Goal: Task Accomplishment & Management: Use online tool/utility

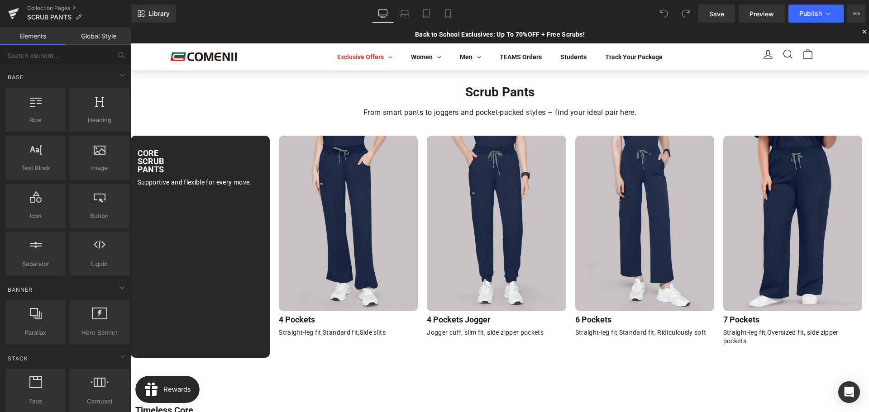
click at [422, 176] on div "CORE SCRUB PANTS Heading Row Supportive and flexible for every move. Text Block…" at bounding box center [501, 247] width 740 height 222
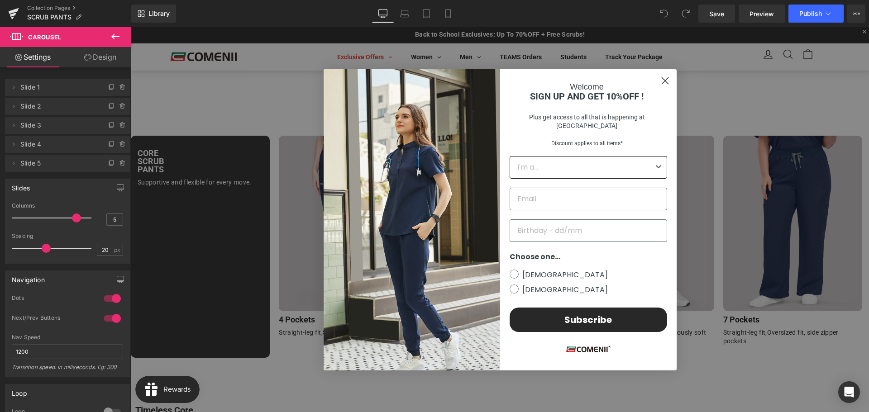
click at [658, 88] on circle "Close dialog" at bounding box center [664, 80] width 15 height 15
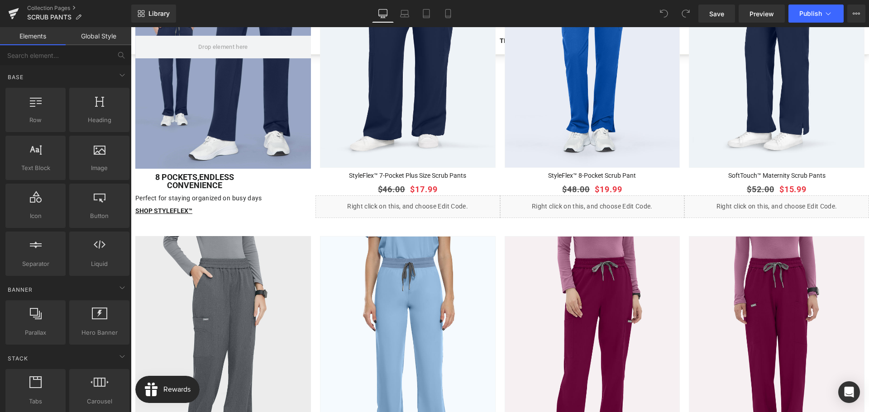
scroll to position [996, 0]
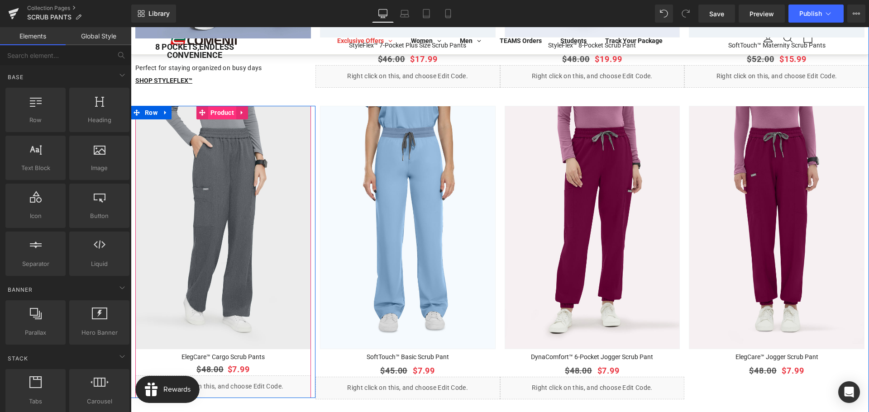
click at [218, 106] on span "Product" at bounding box center [222, 113] width 28 height 14
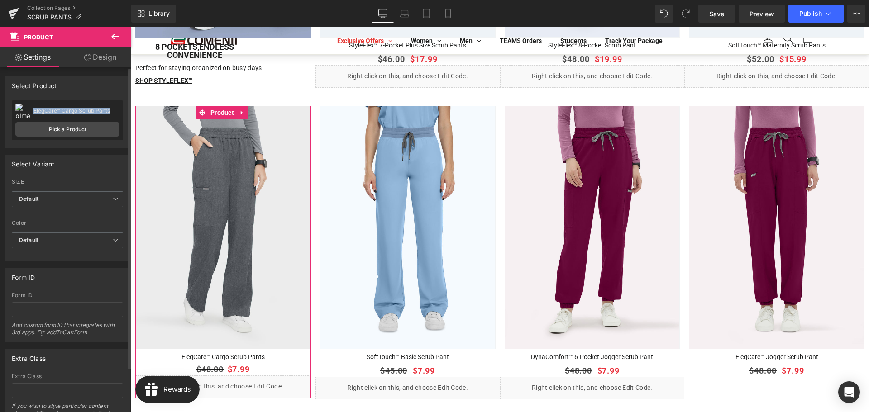
drag, startPoint x: 32, startPoint y: 110, endPoint x: 109, endPoint y: 110, distance: 76.9
click at [109, 110] on div "ElegCare™ Cargo Scrub Pants ElegCare™ Cargo Scrub Pants" at bounding box center [67, 111] width 104 height 14
copy div "ElegCare™ Cargo Scrub Pants"
click at [61, 129] on link "Pick a Product" at bounding box center [67, 129] width 104 height 14
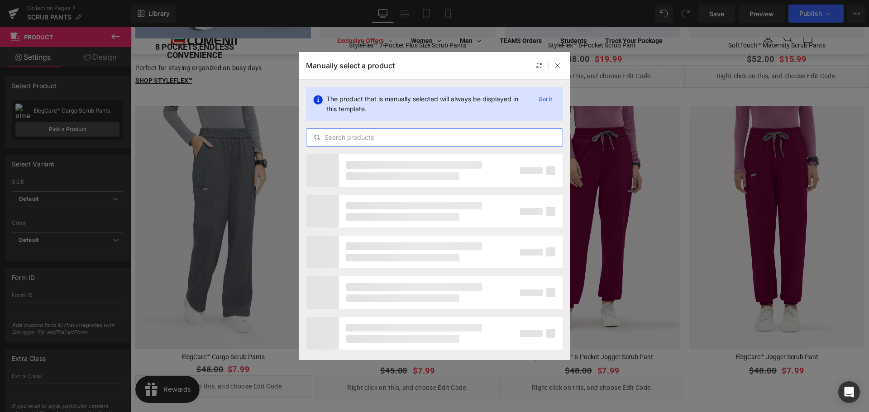
click at [390, 138] on input "text" at bounding box center [434, 137] width 256 height 11
paste input "ElegCare™ Cargo Scrub Pants"
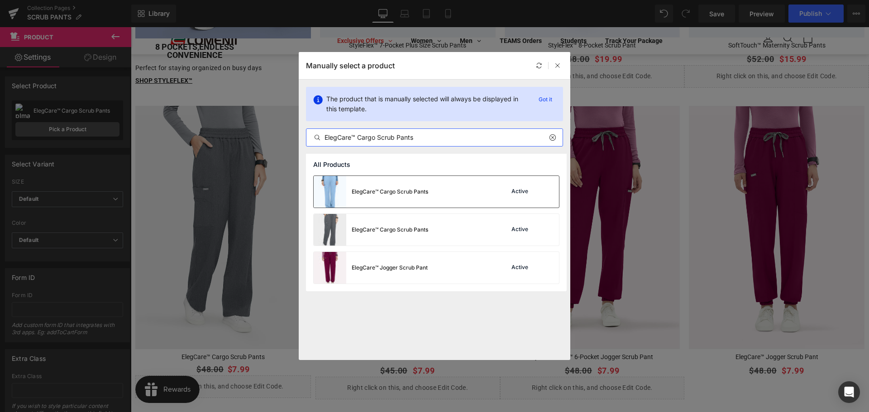
type input "ElegCare™ Cargo Scrub Pants"
click at [421, 191] on div "ElegCare™ Cargo Scrub Pants" at bounding box center [390, 192] width 76 height 8
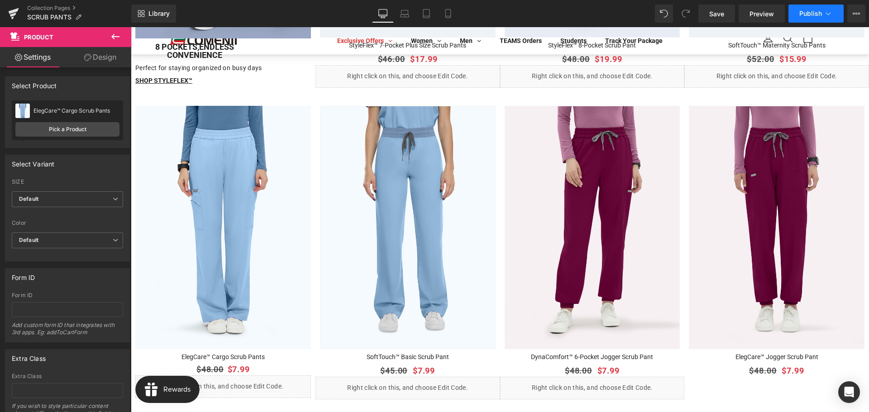
click at [794, 14] on button "Publish" at bounding box center [815, 14] width 55 height 18
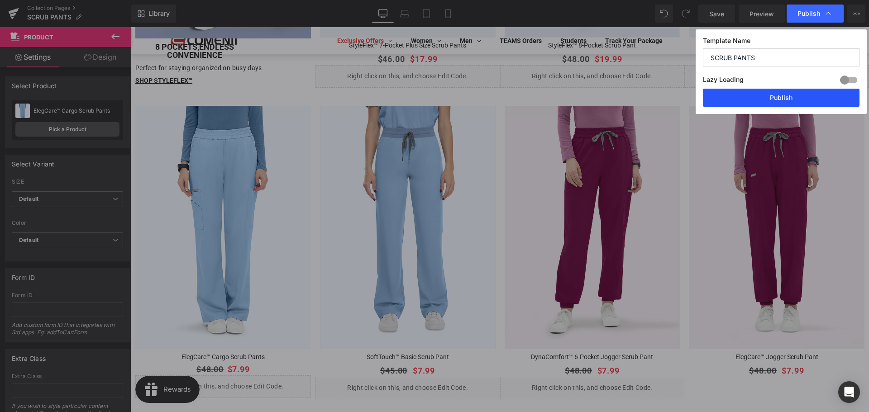
click at [759, 100] on button "Publish" at bounding box center [781, 98] width 157 height 18
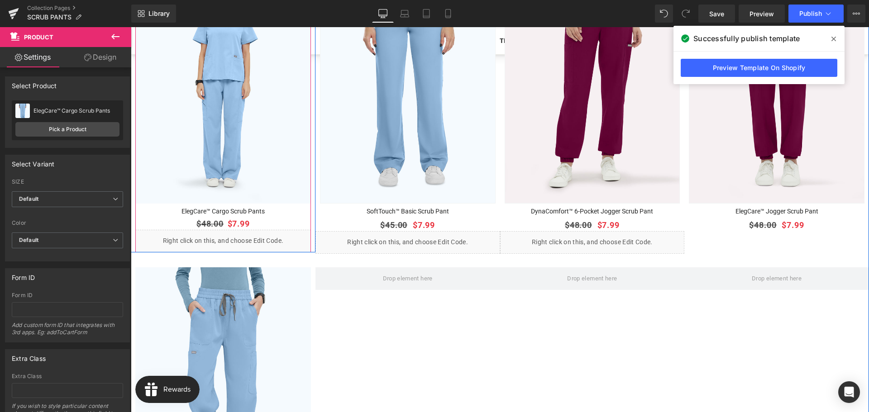
scroll to position [1086, 0]
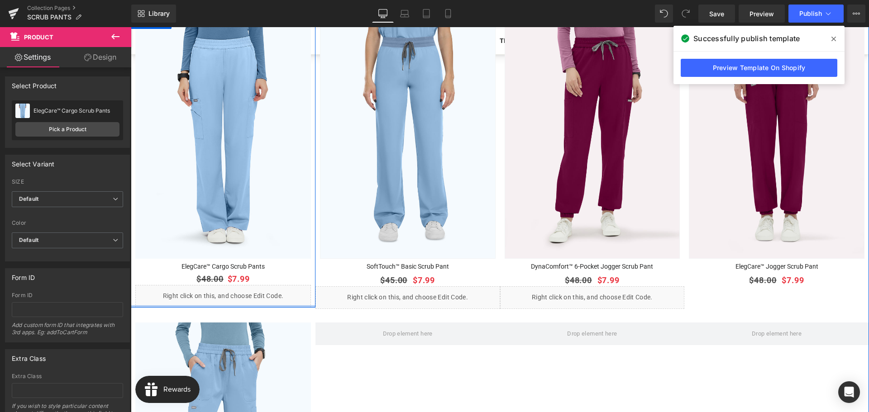
click at [245, 305] on div at bounding box center [223, 306] width 185 height 2
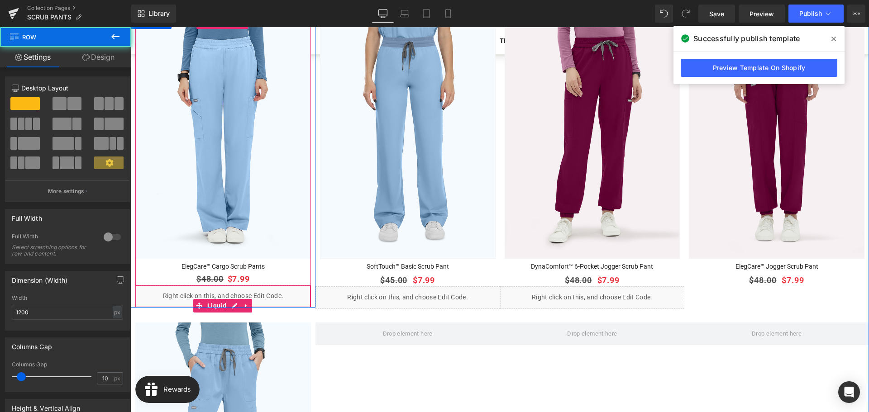
click at [244, 288] on div "Liquid" at bounding box center [223, 296] width 176 height 23
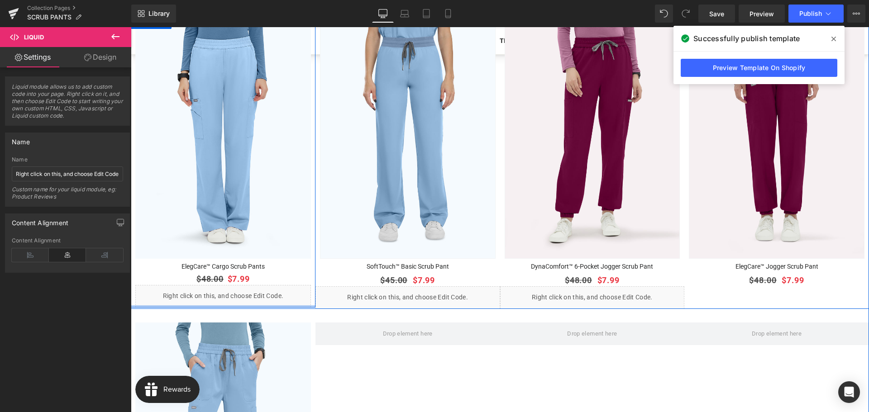
click at [244, 305] on div at bounding box center [223, 306] width 185 height 2
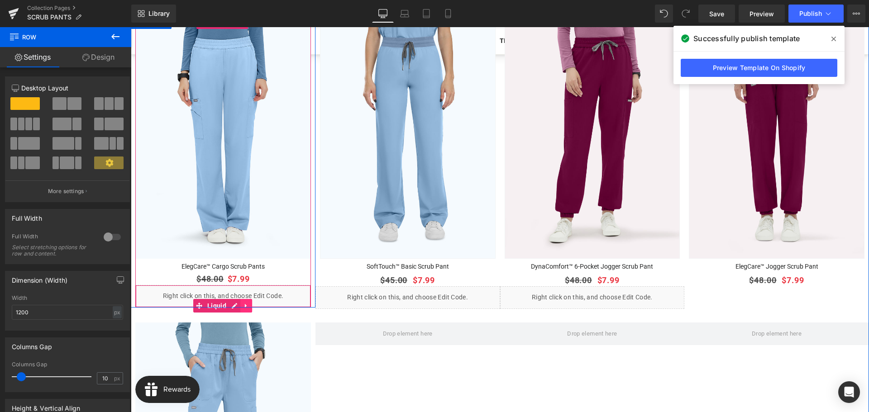
click at [243, 303] on icon at bounding box center [246, 306] width 6 height 7
click at [253, 303] on icon at bounding box center [252, 306] width 6 height 6
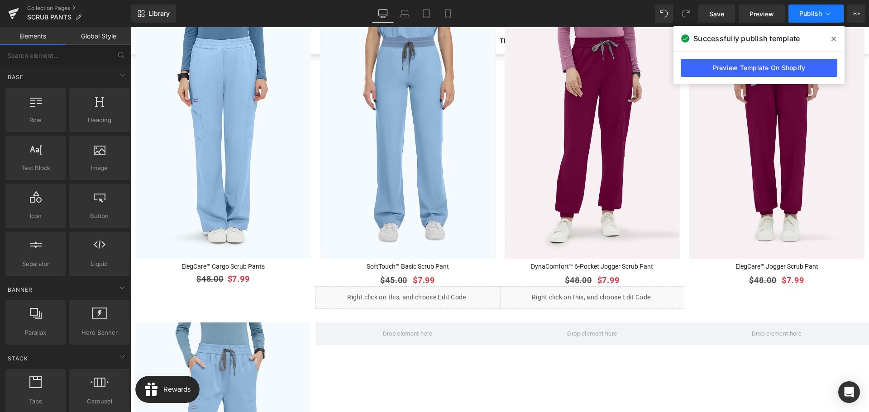
click at [808, 14] on span "Publish" at bounding box center [810, 13] width 23 height 7
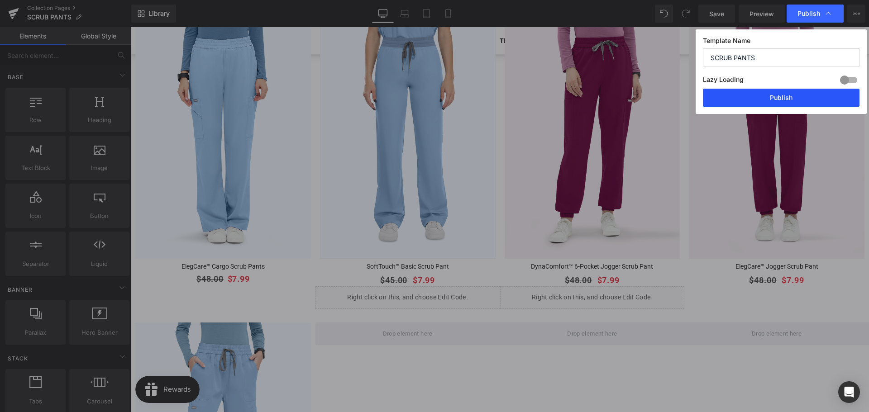
drag, startPoint x: 777, startPoint y: 99, endPoint x: 172, endPoint y: 183, distance: 611.3
click at [777, 99] on button "Publish" at bounding box center [781, 98] width 157 height 18
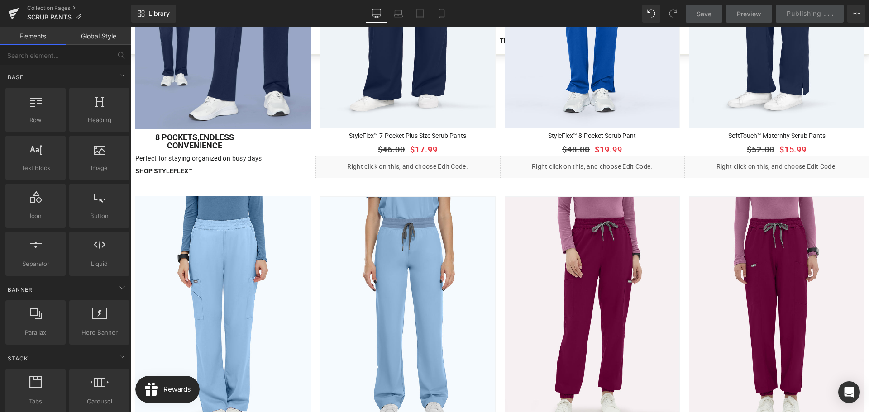
scroll to position [1131, 0]
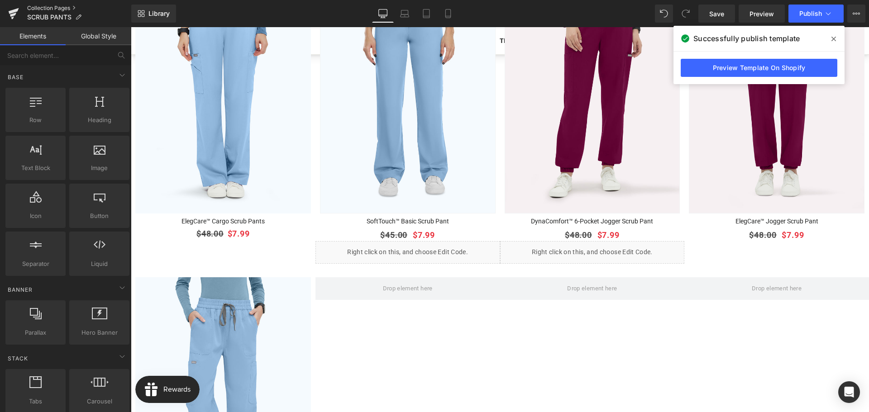
click at [45, 8] on link "Collection Pages" at bounding box center [79, 8] width 104 height 7
